Goal: Task Accomplishment & Management: Manage account settings

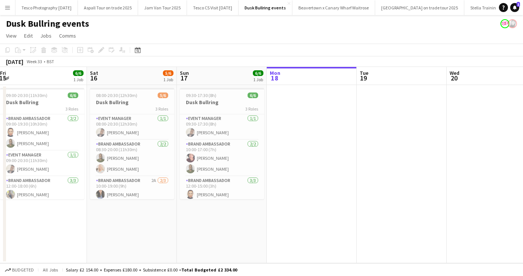
scroll to position [0, 183]
drag, startPoint x: 42, startPoint y: 215, endPoint x: 218, endPoint y: 212, distance: 176.1
click at [219, 213] on app-calendar-viewport "Wed 13 Thu 14 Fri 15 6/6 1 Job Sat 16 5/6 1 Job Sun 17 6/6 1 Job Mon 18 Tue 19 …" at bounding box center [261, 165] width 523 height 196
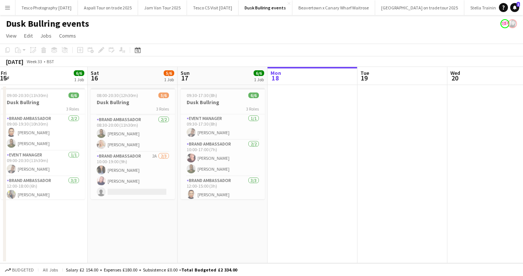
drag, startPoint x: 172, startPoint y: 167, endPoint x: 172, endPoint y: 240, distance: 73.7
click at [172, 241] on app-date-cell "08:00-20:30 (12h30m) 5/6 Dusk Bullring 3 Roles Event Manager [DATE] 08:00-20:30…" at bounding box center [133, 174] width 90 height 178
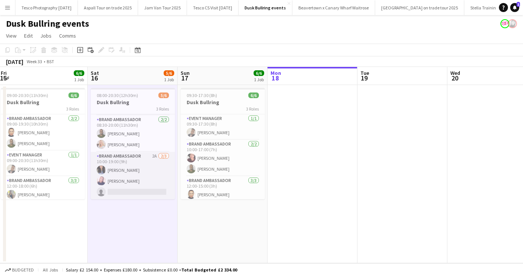
click at [115, 179] on app-card-role "Brand Ambassador 2A [DATE] 10:00-19:00 (9h) [PERSON_NAME] [PERSON_NAME] single-…" at bounding box center [133, 175] width 84 height 47
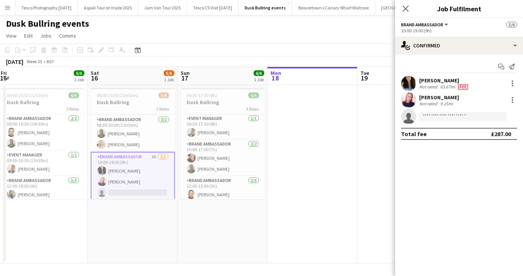
click at [428, 97] on div "[PERSON_NAME]" at bounding box center [439, 97] width 40 height 7
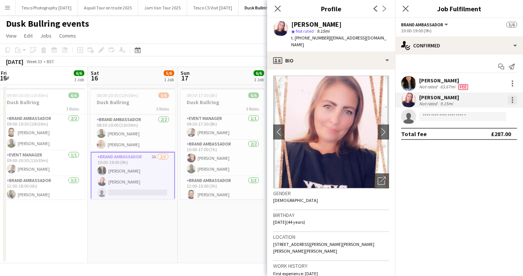
click at [512, 98] on div at bounding box center [513, 98] width 2 height 2
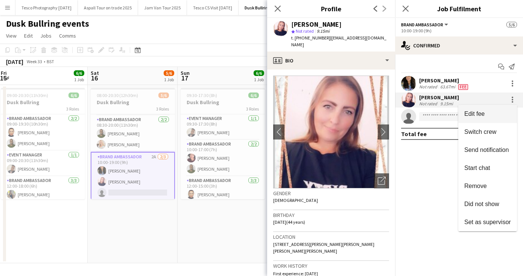
click at [482, 114] on span "Edit fee" at bounding box center [474, 114] width 20 height 6
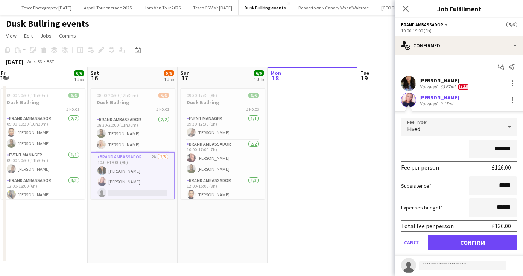
click at [441, 97] on div "[PERSON_NAME]" at bounding box center [439, 97] width 40 height 7
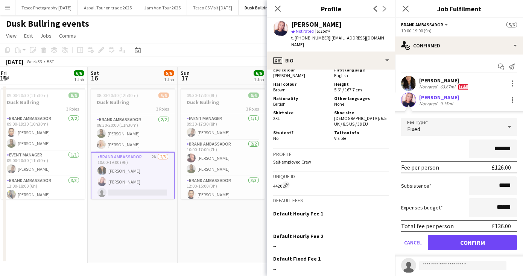
scroll to position [450, 0]
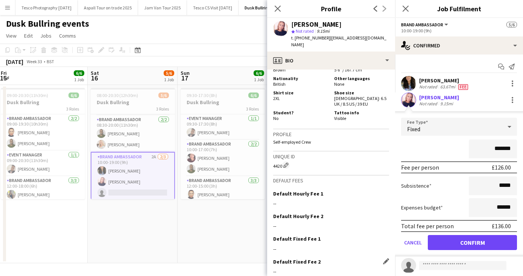
drag, startPoint x: 337, startPoint y: 216, endPoint x: 331, endPoint y: 226, distance: 12.2
click at [331, 226] on app-crew-profile-bio "chevron-left chevron-right Open photos pop-in Gender [DEMOGRAPHIC_DATA] Birthda…" at bounding box center [331, 173] width 128 height 207
click at [404, 9] on icon "Close pop-in" at bounding box center [405, 8] width 7 height 7
